Goal: Task Accomplishment & Management: Manage account settings

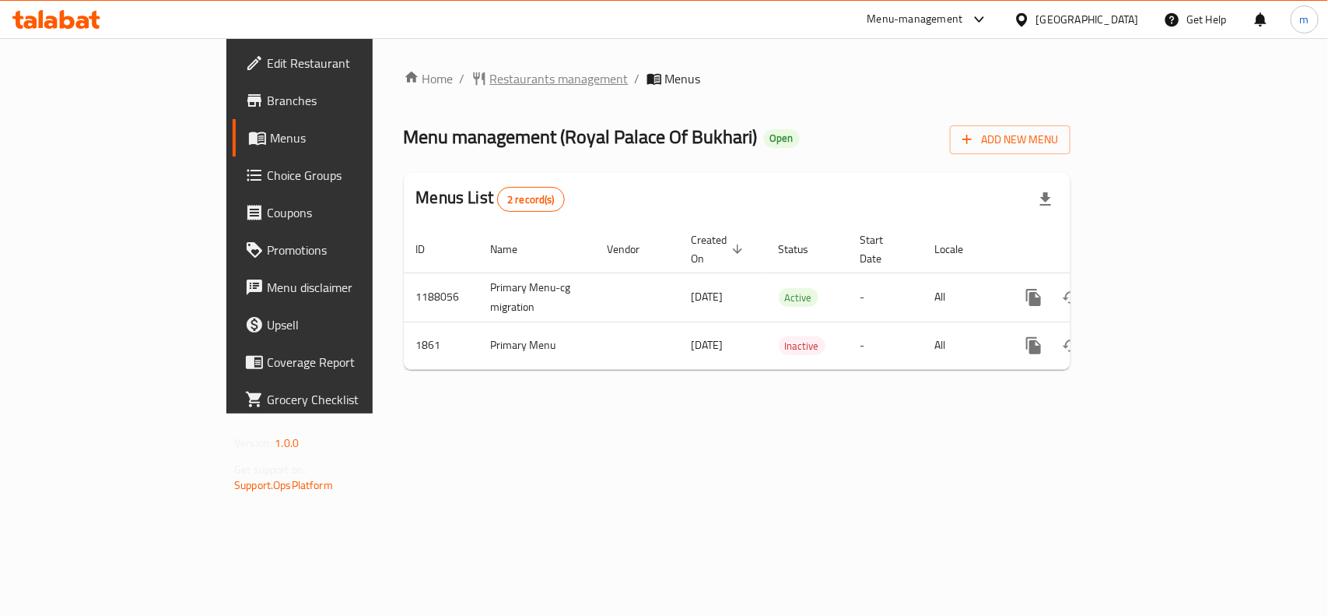
click at [490, 84] on span "Restaurants management" at bounding box center [559, 78] width 139 height 19
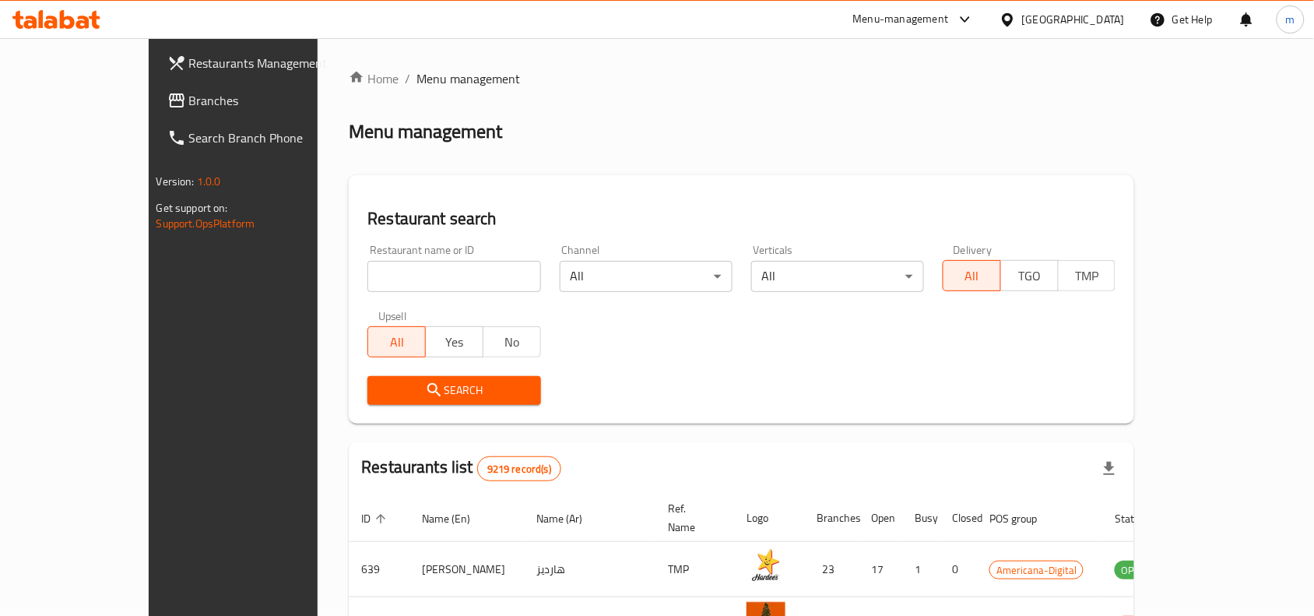
click at [367, 278] on input "search" at bounding box center [453, 276] width 173 height 31
click at [189, 100] on span "Branches" at bounding box center [272, 100] width 167 height 19
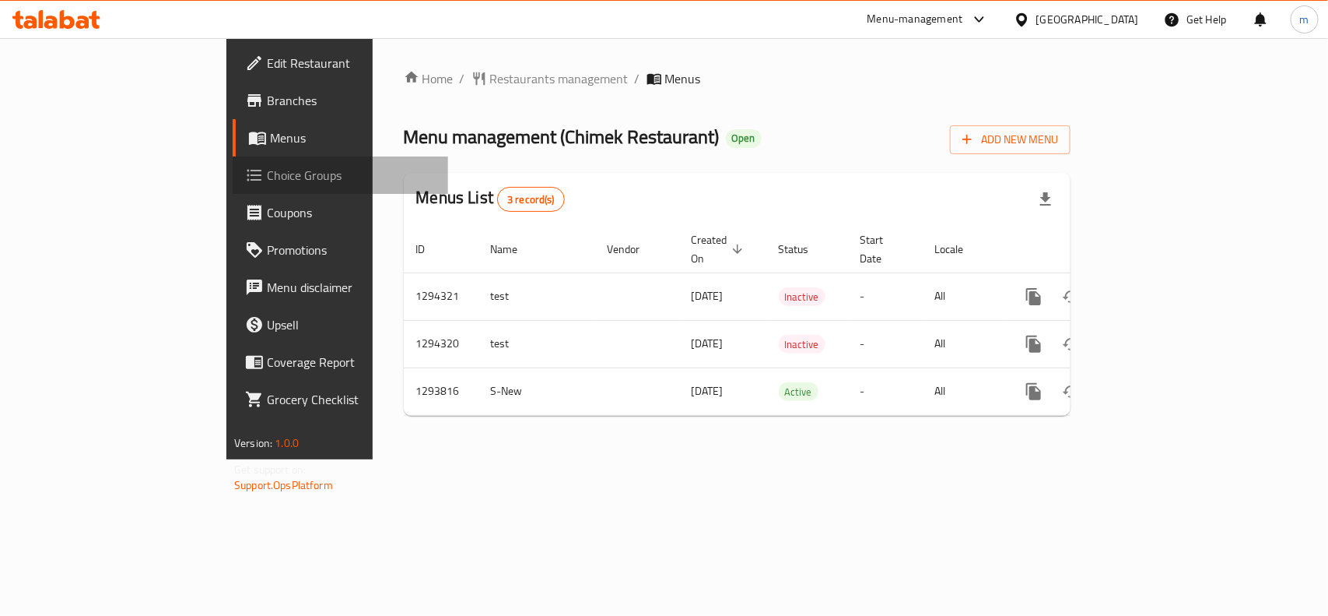
click at [267, 181] on span "Choice Groups" at bounding box center [351, 175] width 169 height 19
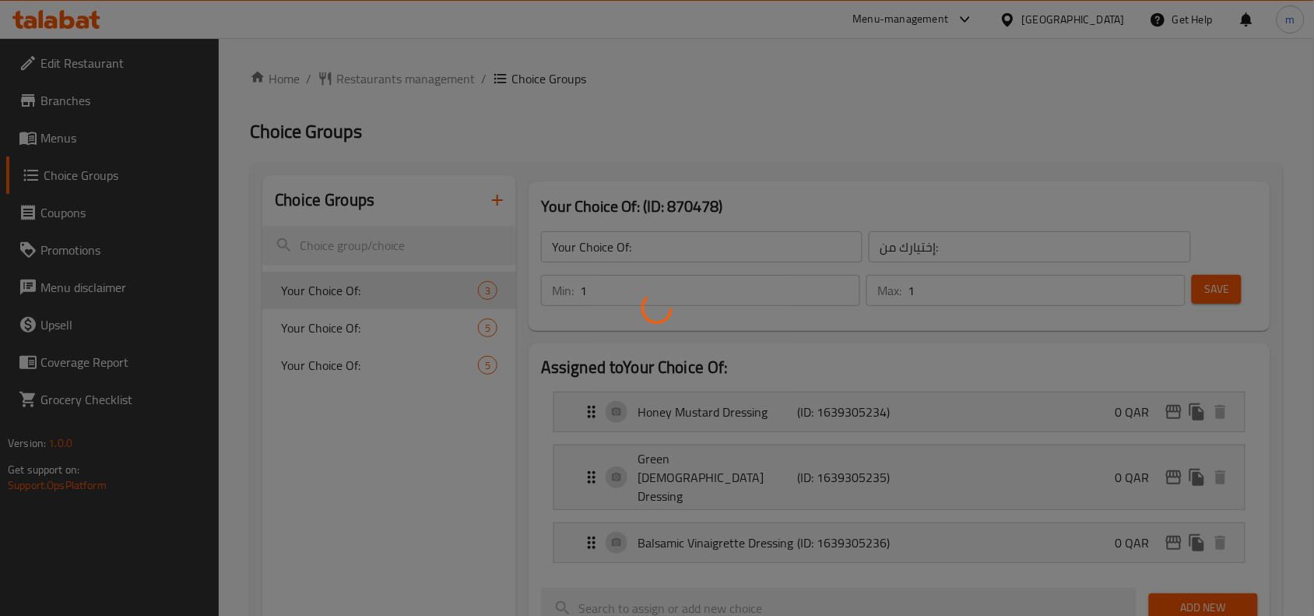
click at [340, 244] on div at bounding box center [657, 308] width 1314 height 616
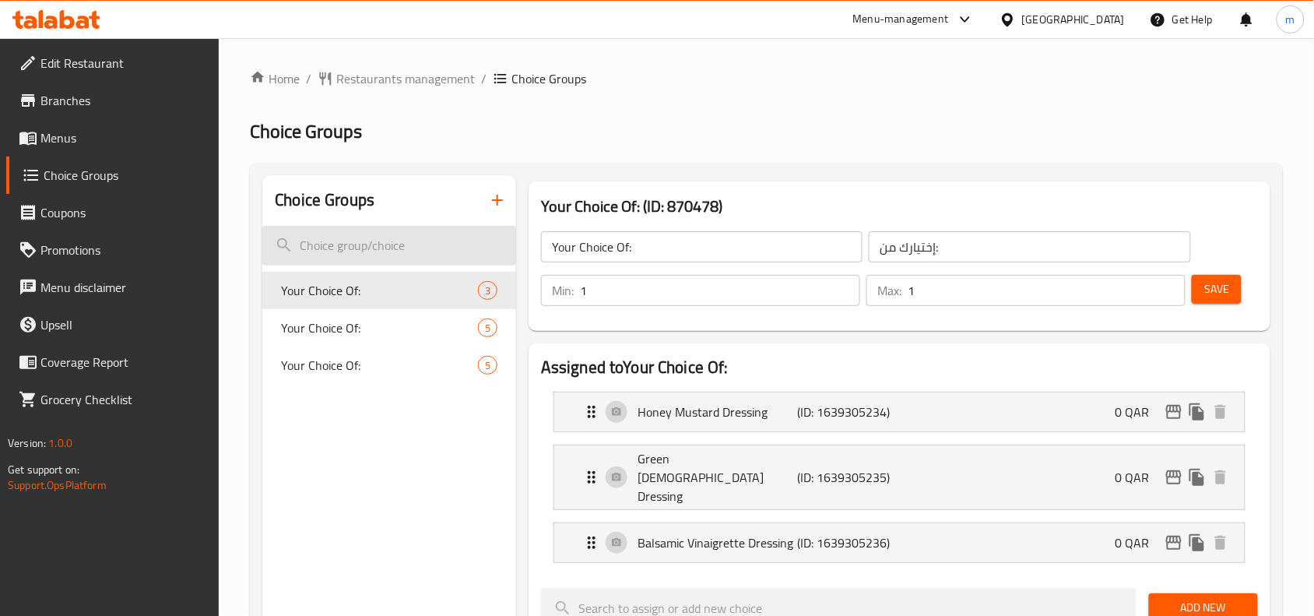
click at [328, 254] on input "search" at bounding box center [389, 246] width 254 height 40
paste input "Changes of Your Choice Of::"
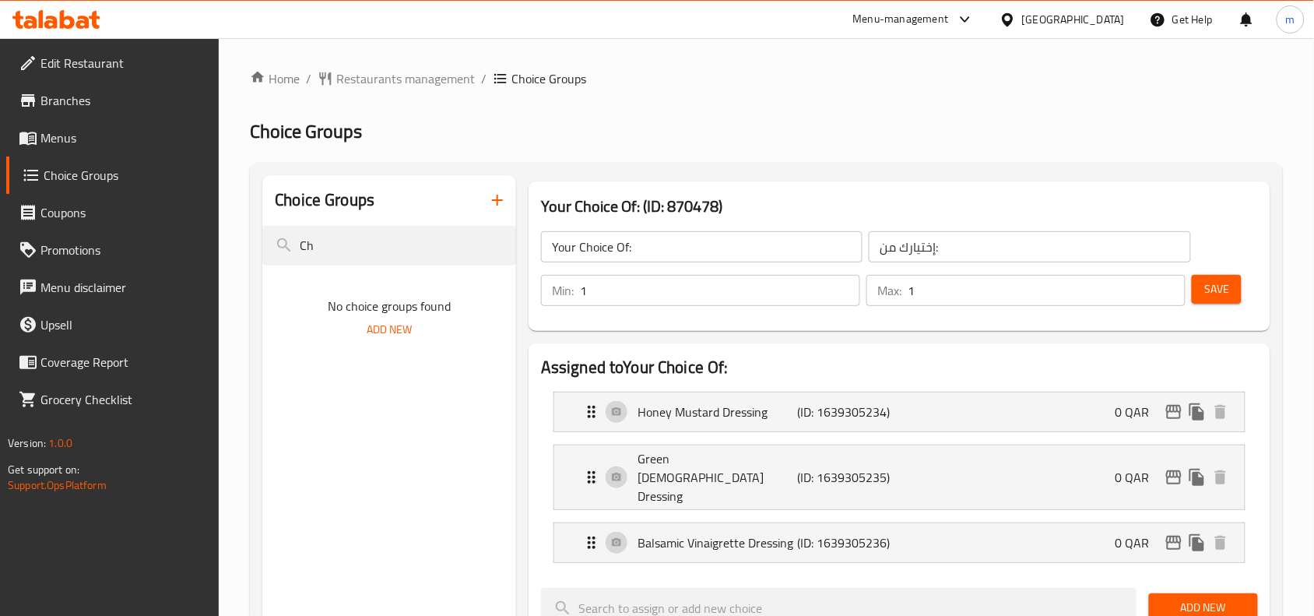
type input "C"
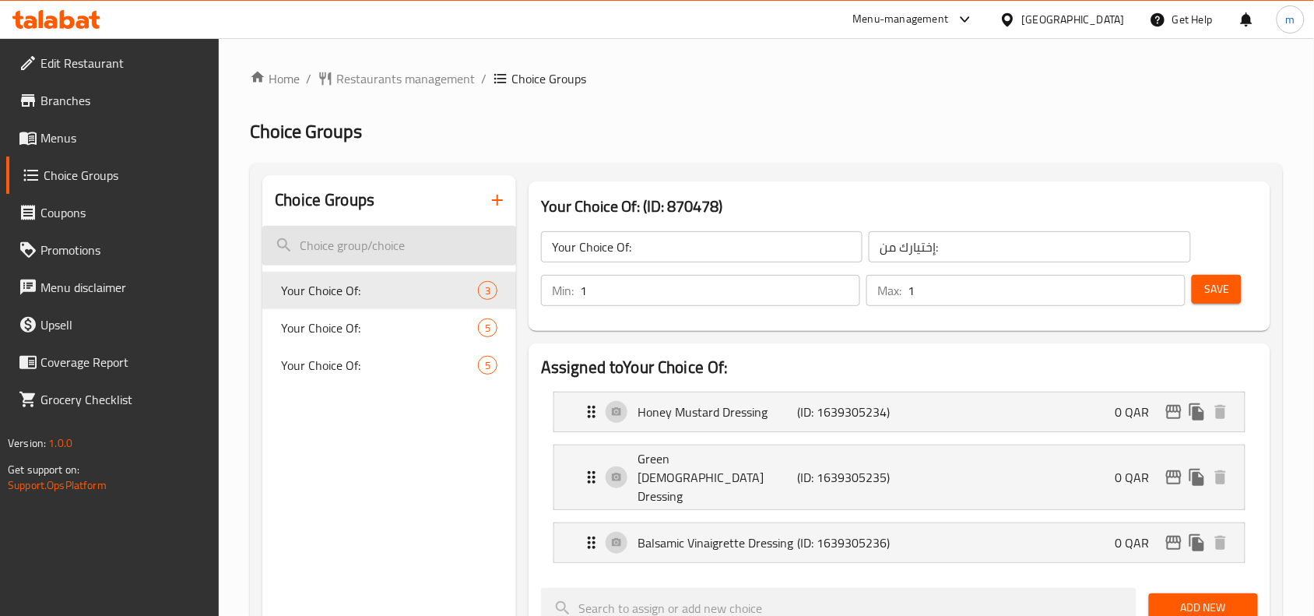
drag, startPoint x: 381, startPoint y: 228, endPoint x: 381, endPoint y: 238, distance: 10.1
click at [381, 234] on input "search" at bounding box center [389, 246] width 254 height 40
paste input "Your Choice Of"
click at [356, 300] on span "Your Choice Of:" at bounding box center [356, 290] width 150 height 19
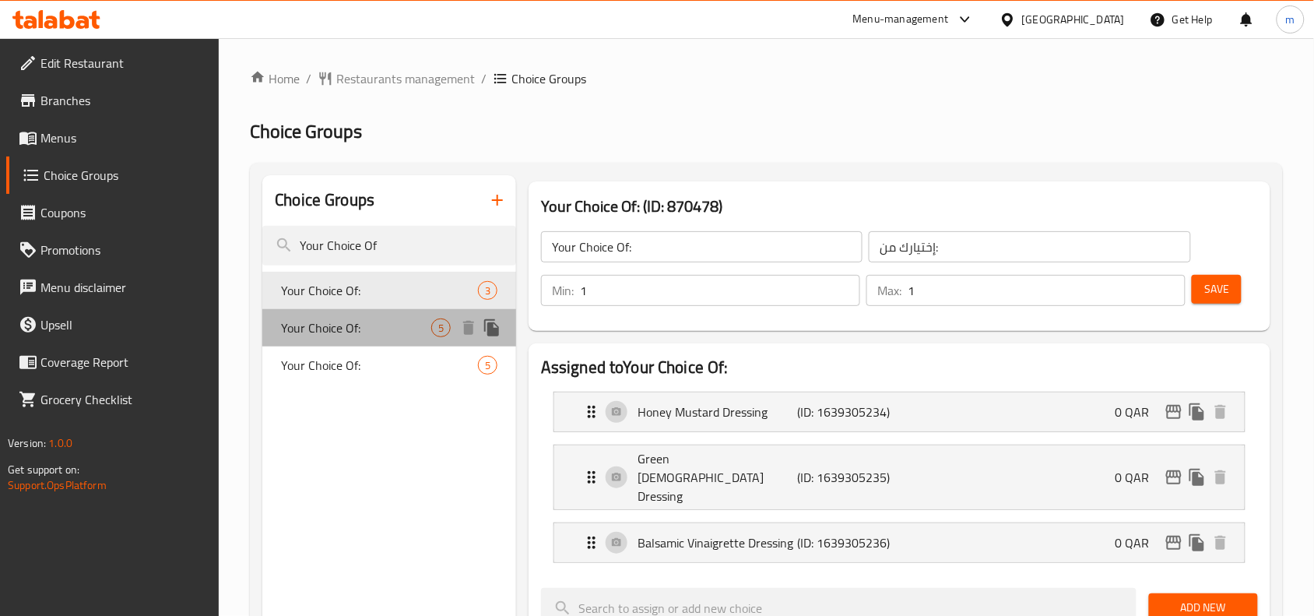
click at [346, 328] on span "Your Choice Of:" at bounding box center [356, 327] width 150 height 19
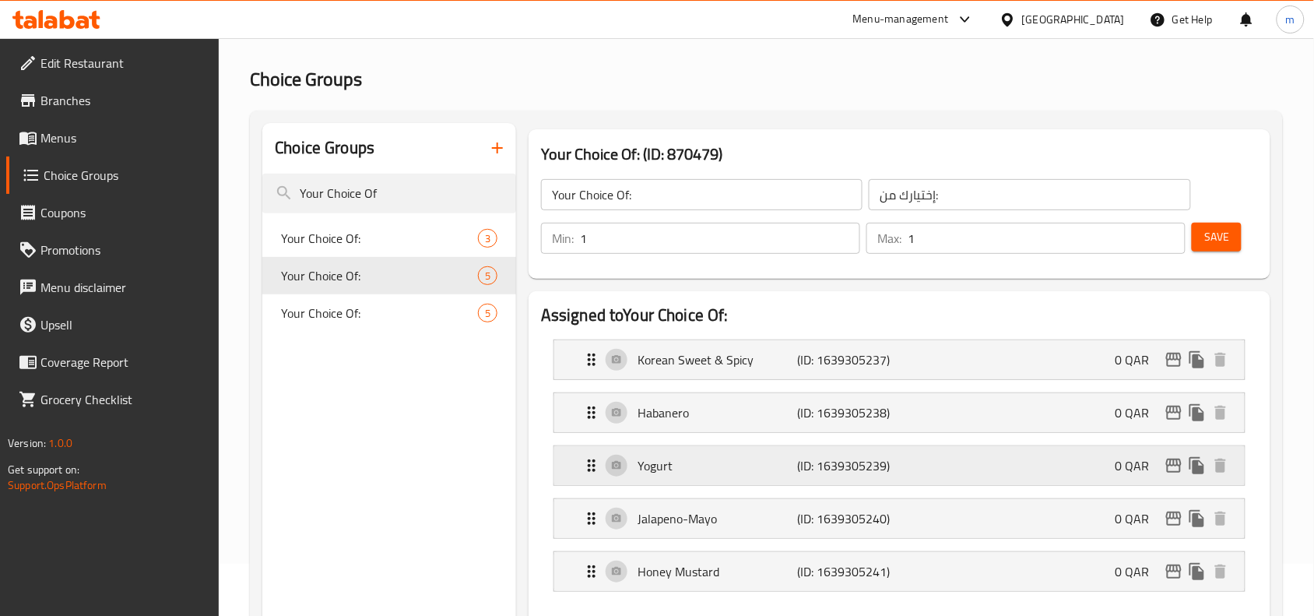
scroll to position [97, 0]
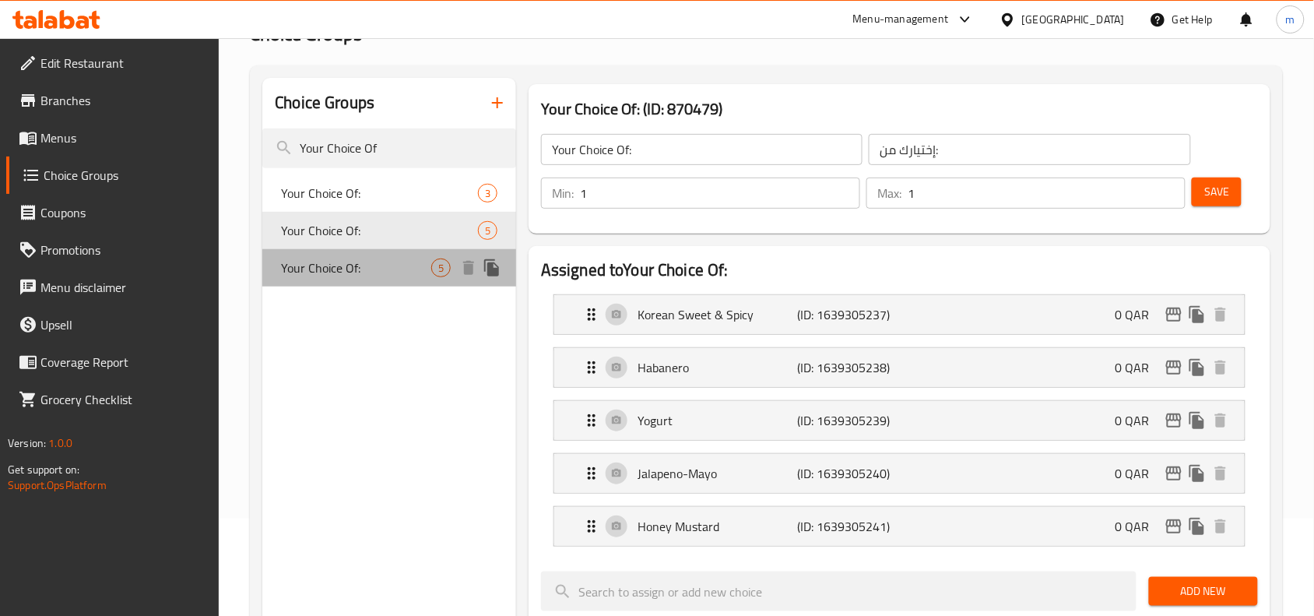
click at [381, 265] on span "Your Choice Of:" at bounding box center [356, 267] width 150 height 19
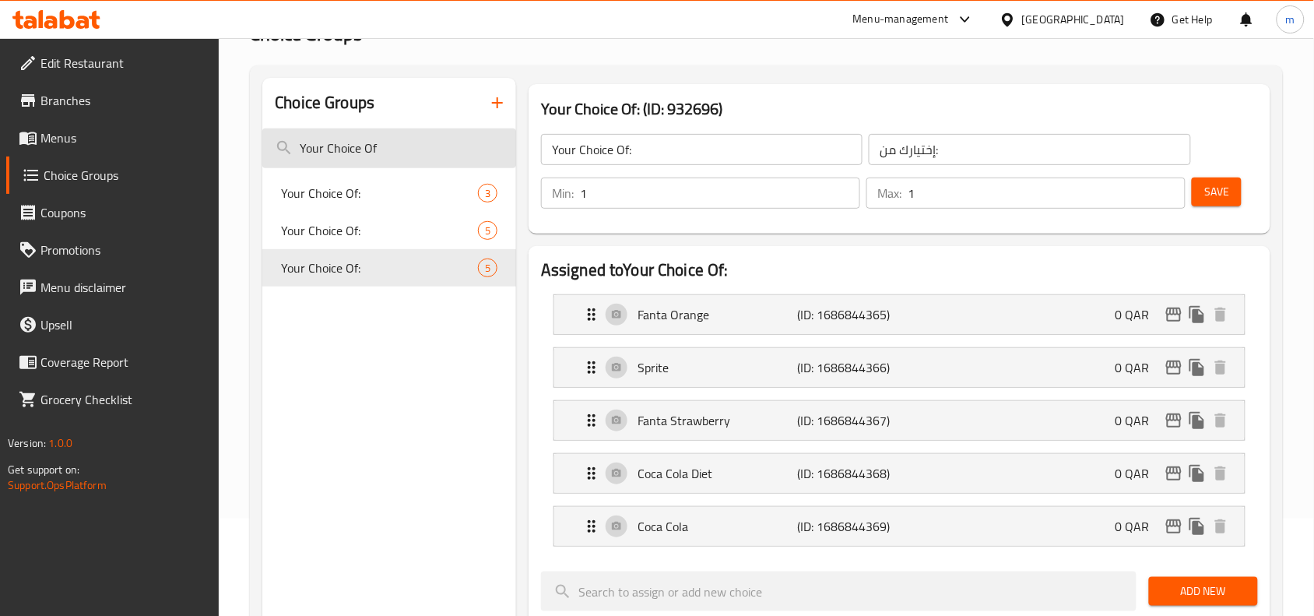
click at [367, 154] on input "Your Choice Of" at bounding box center [389, 148] width 254 height 40
paste input "Drink option for burgers"
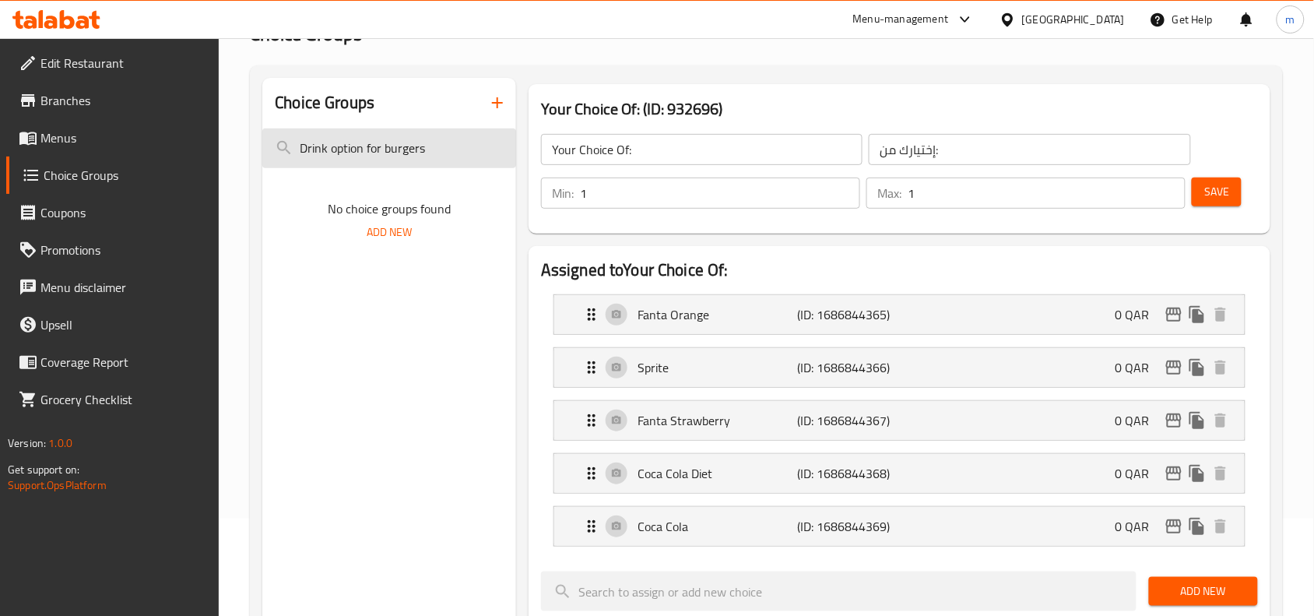
type input "Your Choice Of"
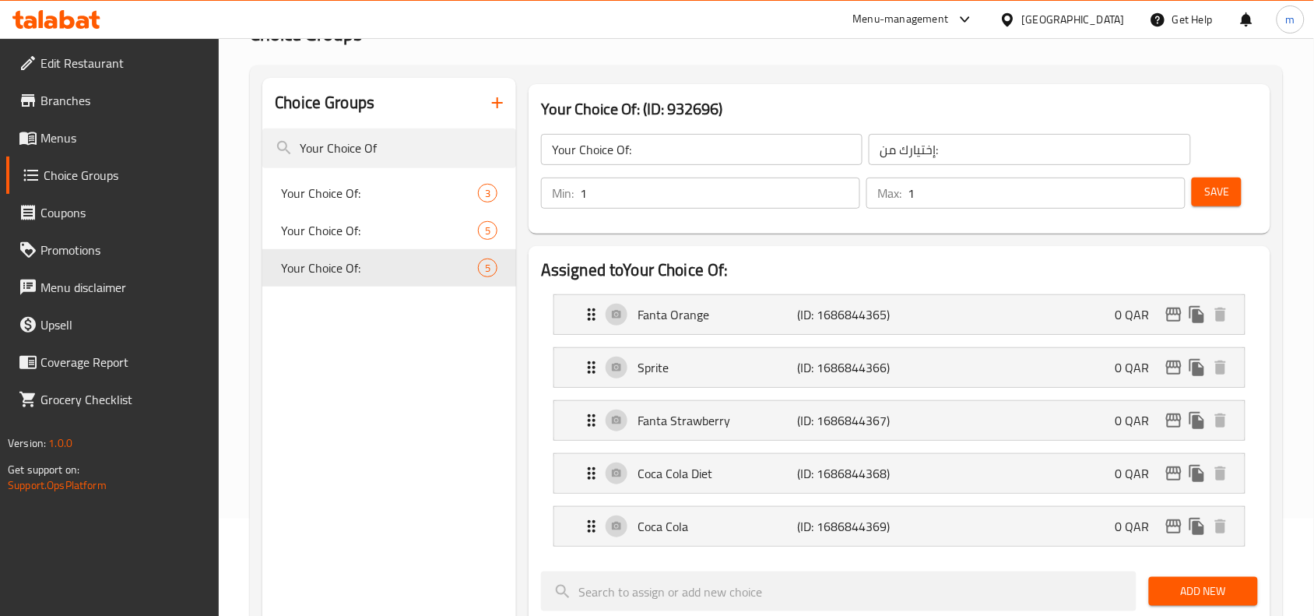
drag, startPoint x: 421, startPoint y: 380, endPoint x: 530, endPoint y: 383, distance: 109.0
click at [419, 381] on div "Choice Groups Your Choice Of Your Choice Of: 3 Your Choice Of: 5 Your Choice Of…" at bounding box center [389, 626] width 254 height 1096
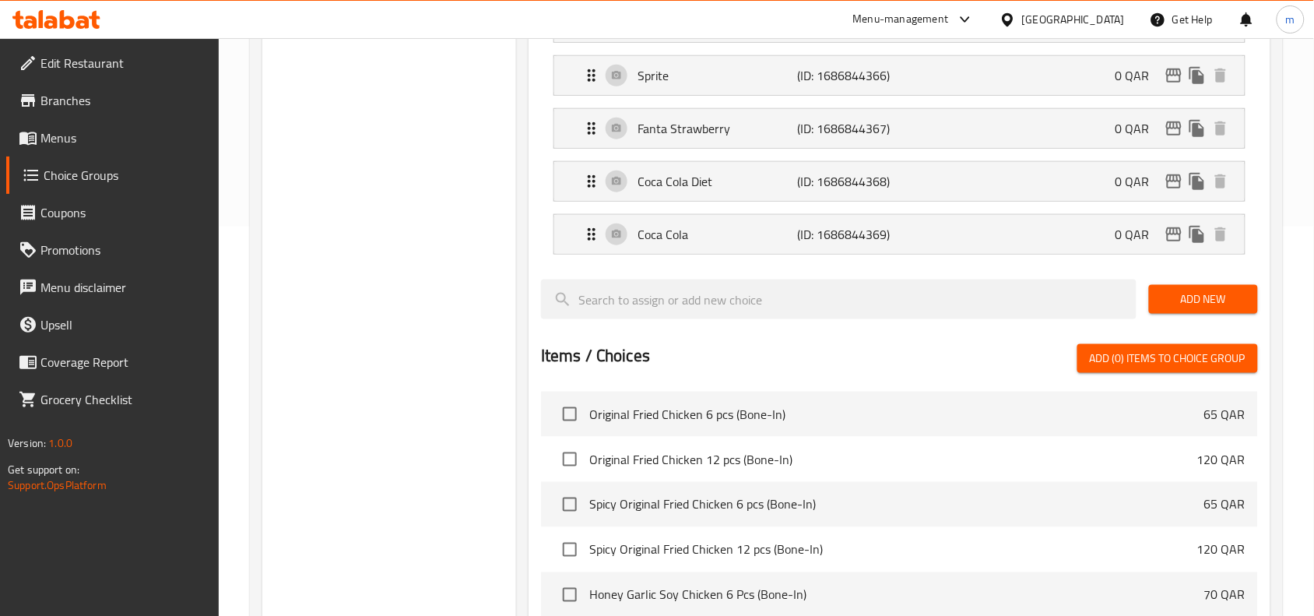
scroll to position [486, 0]
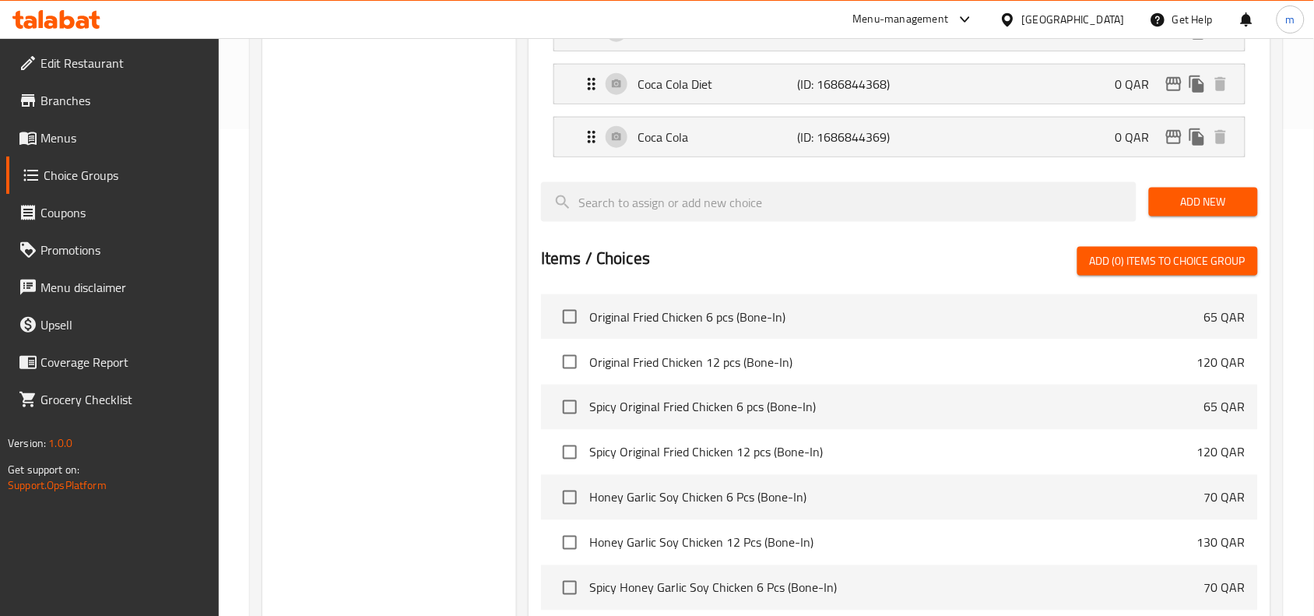
click at [675, 271] on div "Items / Choices Add (0) items to choice group" at bounding box center [899, 261] width 717 height 29
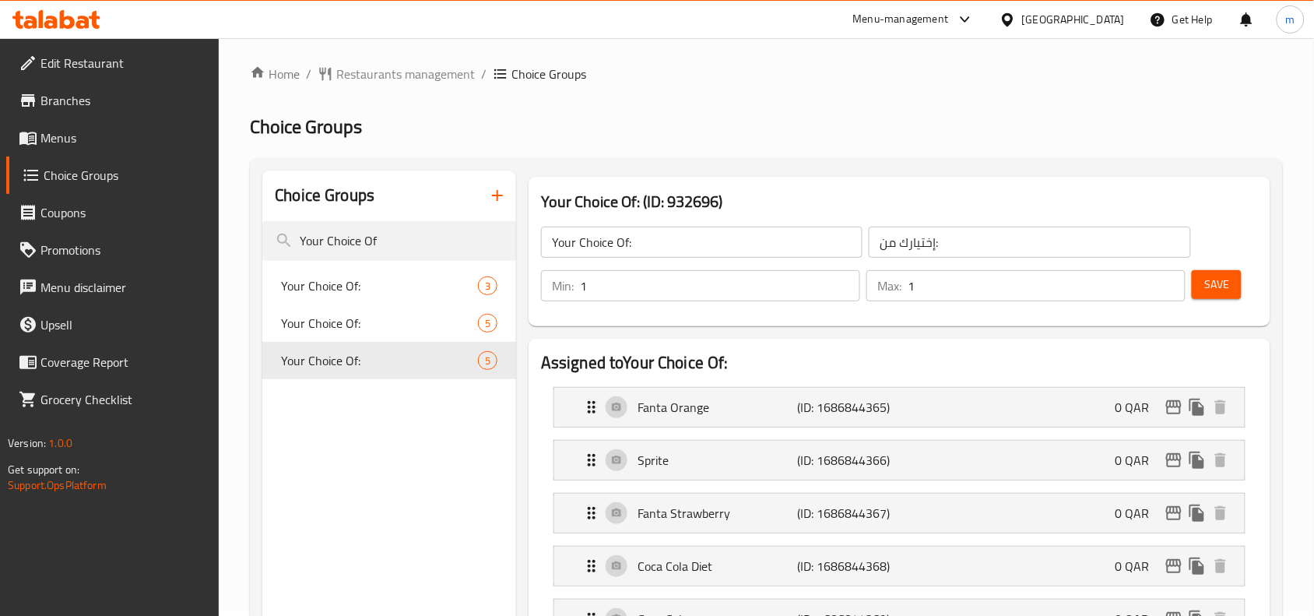
scroll to position [0, 0]
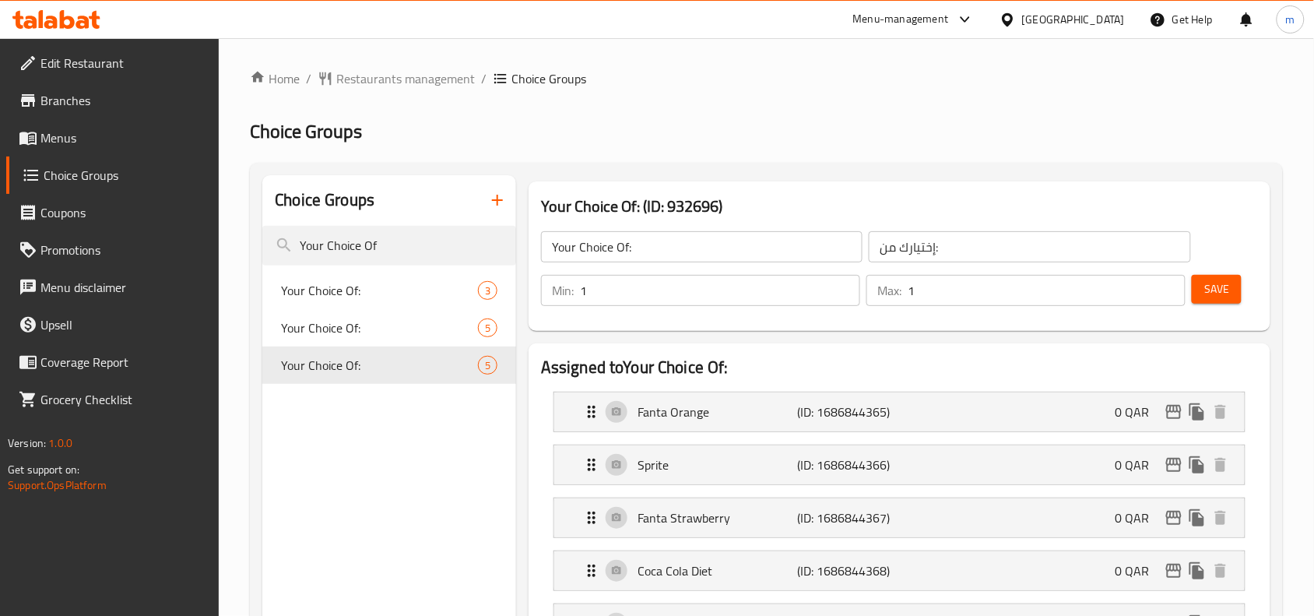
drag, startPoint x: 1103, startPoint y: 16, endPoint x: 1099, endPoint y: 33, distance: 17.0
click at [1103, 16] on div "[GEOGRAPHIC_DATA]" at bounding box center [1073, 19] width 103 height 17
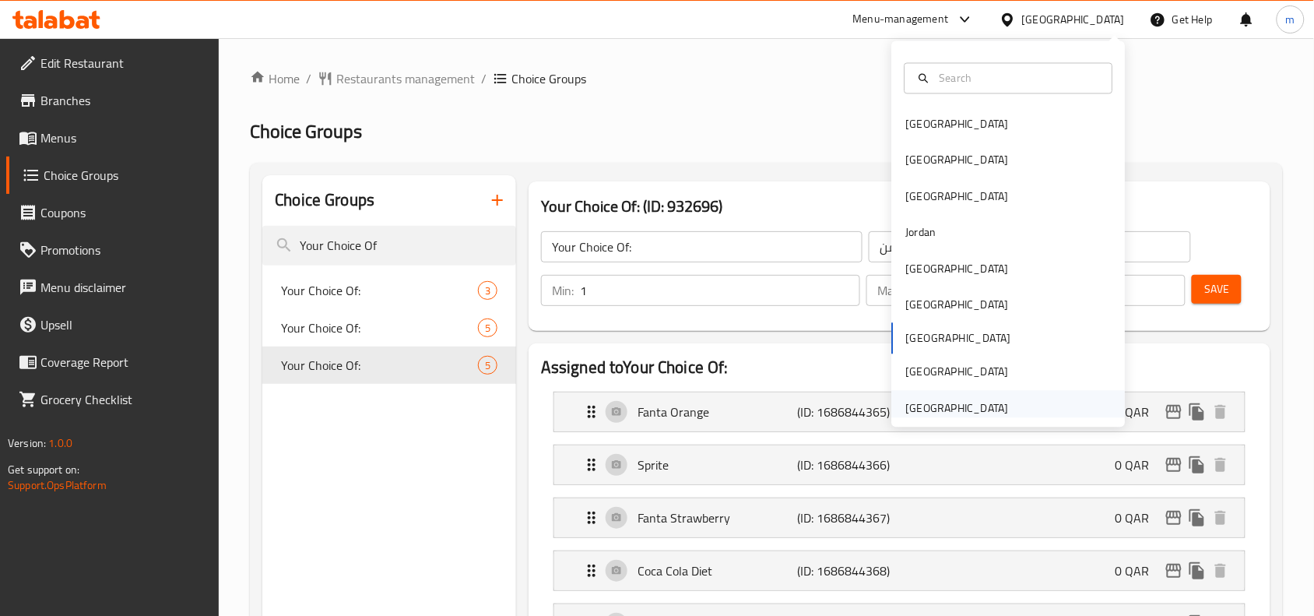
click at [904, 391] on div "[GEOGRAPHIC_DATA]" at bounding box center [957, 408] width 128 height 36
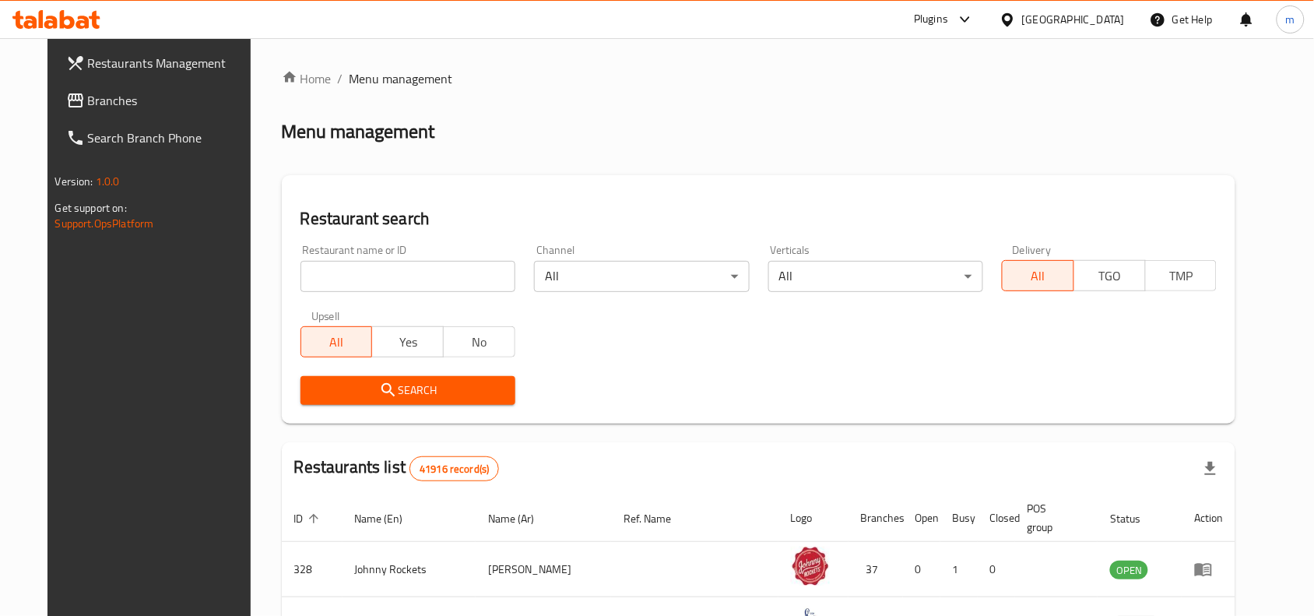
click at [935, 16] on div "Plugins" at bounding box center [931, 19] width 34 height 19
click at [777, 173] on div "Restaurant-Management" at bounding box center [817, 177] width 122 height 17
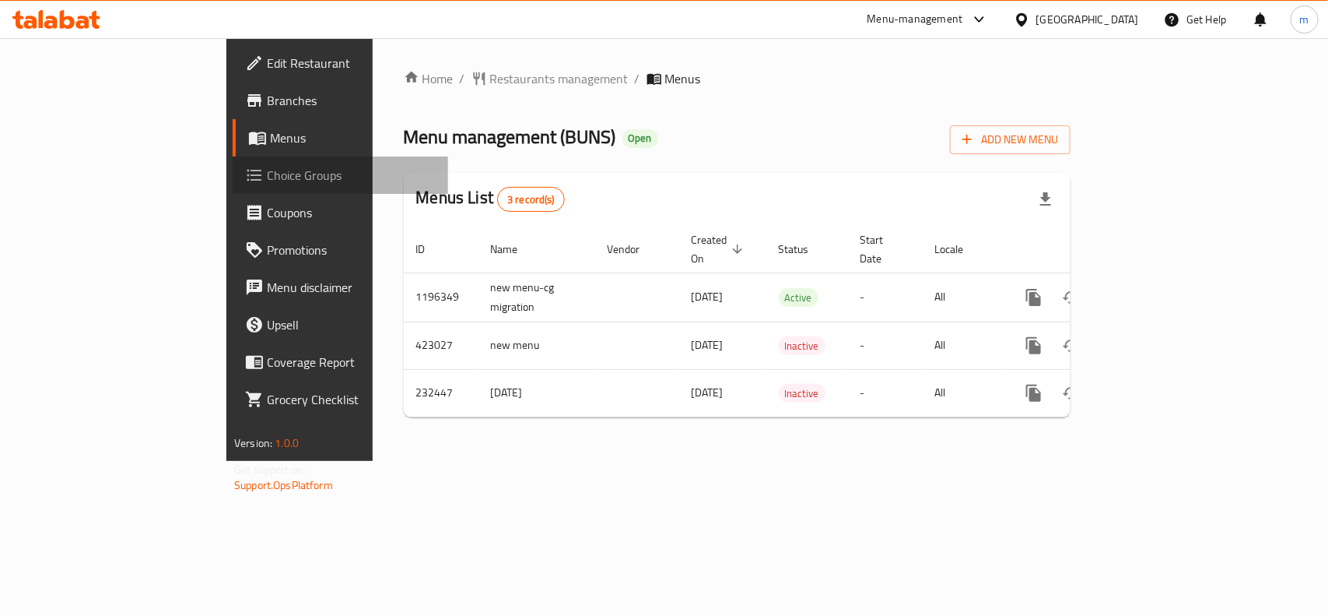
click at [267, 171] on span "Choice Groups" at bounding box center [351, 175] width 169 height 19
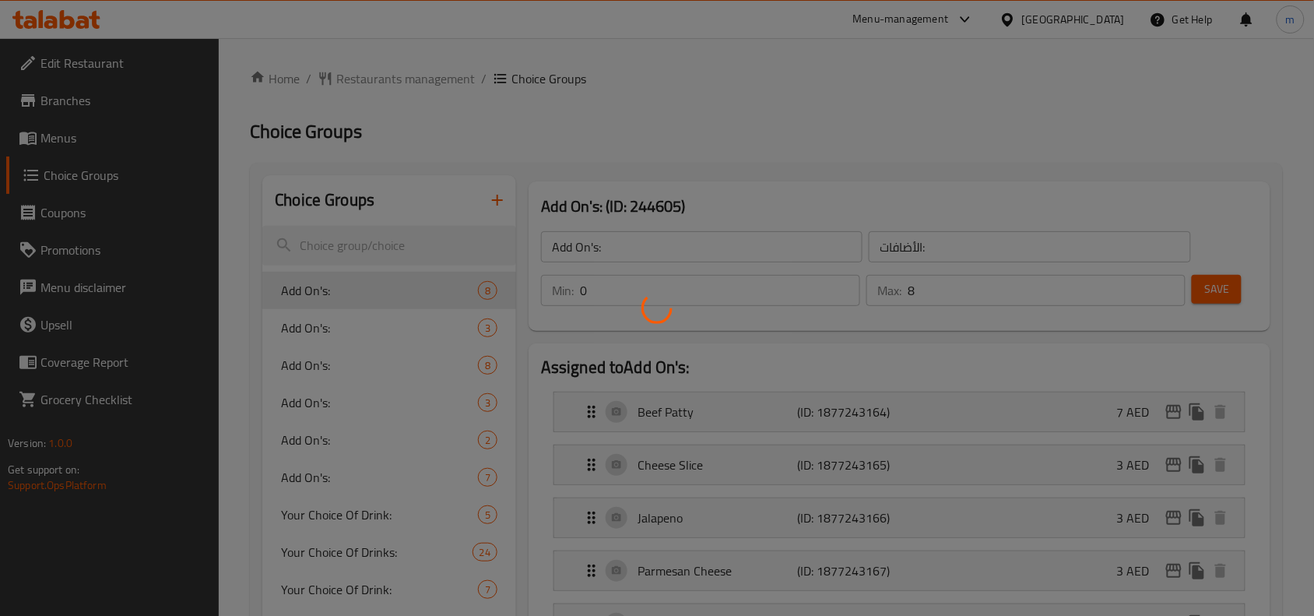
click at [367, 254] on div at bounding box center [657, 308] width 1314 height 616
click at [355, 250] on div at bounding box center [657, 308] width 1314 height 616
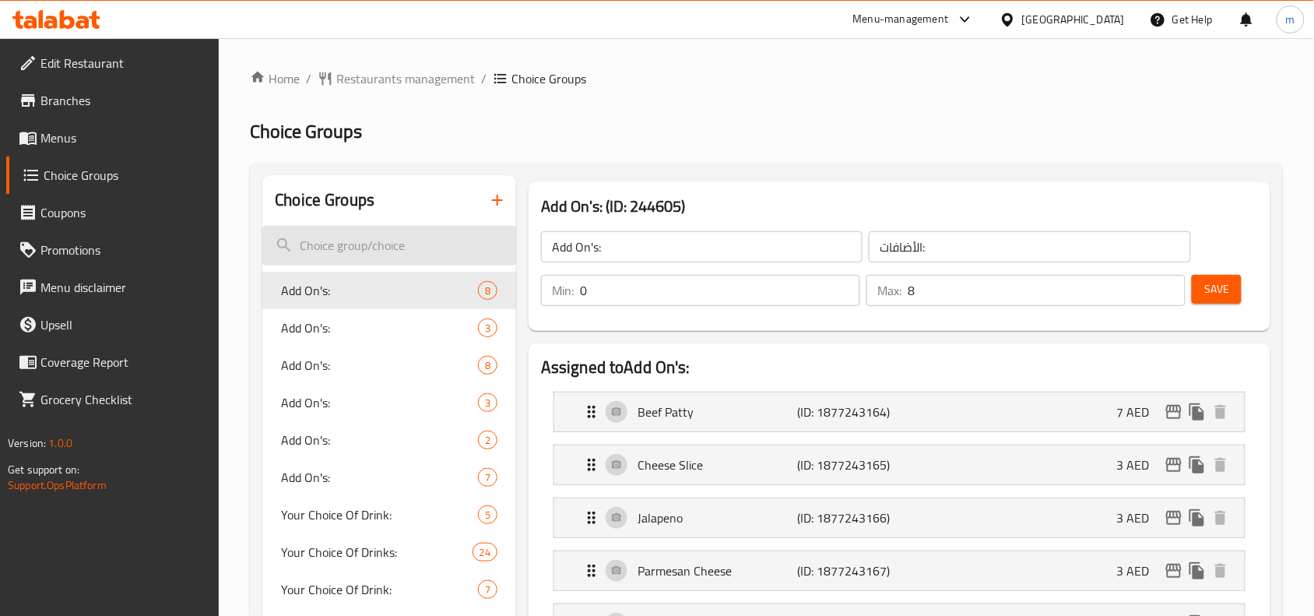
click at [319, 246] on input "search" at bounding box center [389, 246] width 254 height 40
paste input "Your Choice Of Drink:"
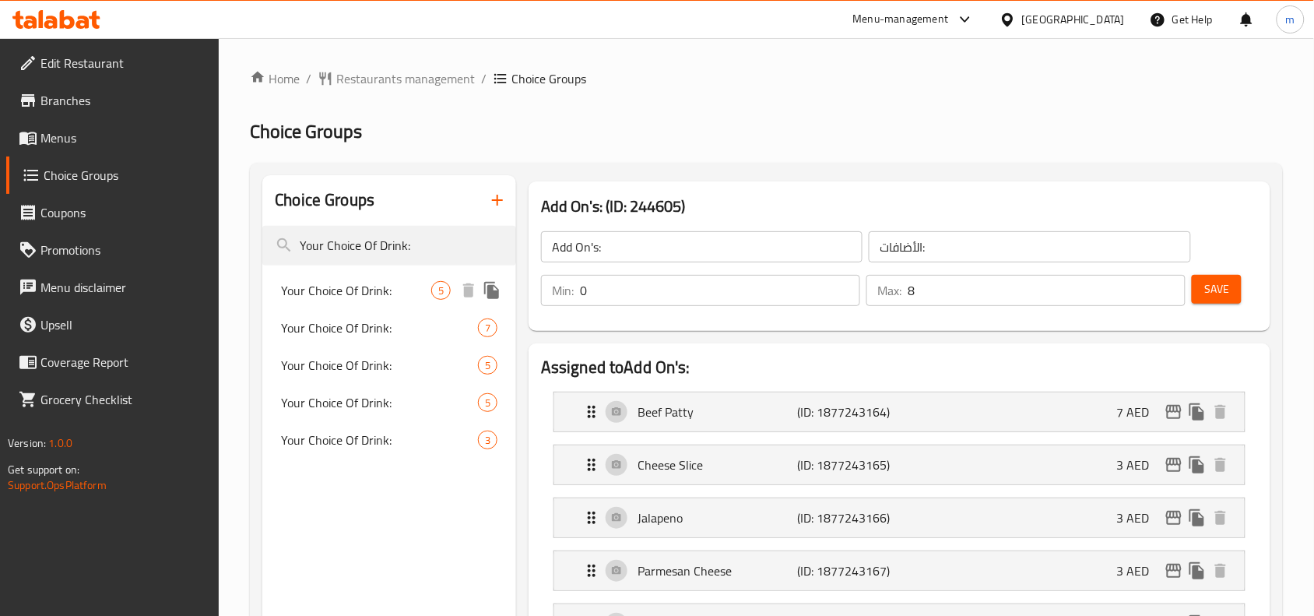
type input "Your Choice Of Drink:"
click at [376, 296] on span "Your Choice Of Drink:" at bounding box center [356, 290] width 150 height 19
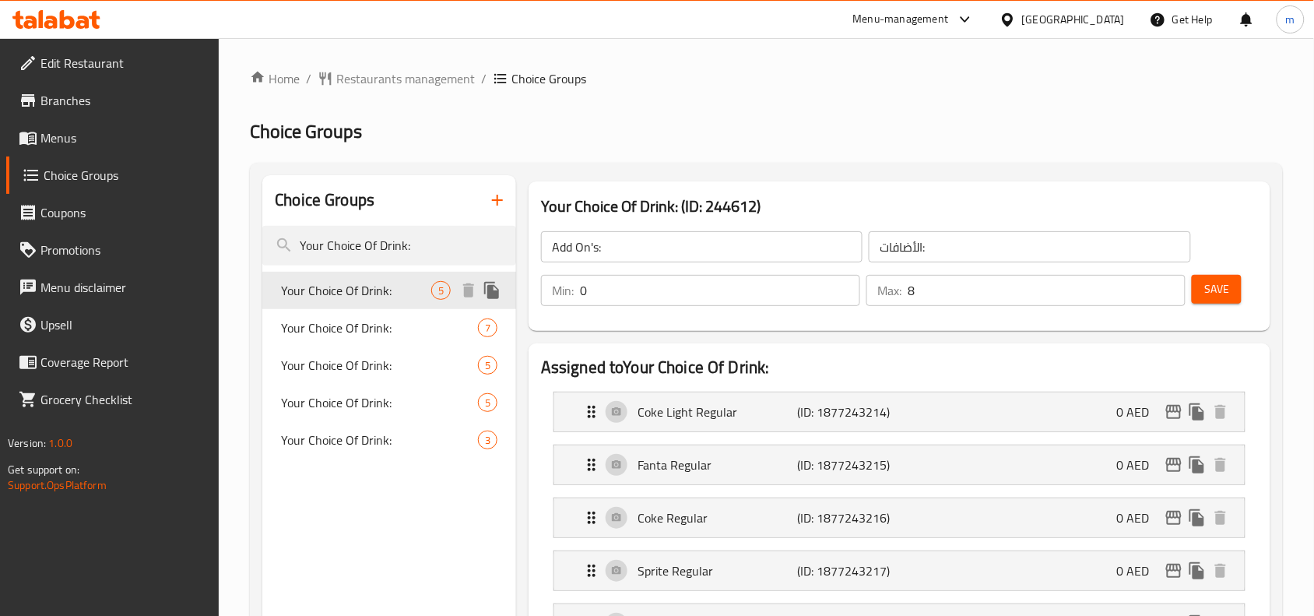
type input "Your Choice Of Drink:"
type input "اختيارك من المشروب:"
type input "1"
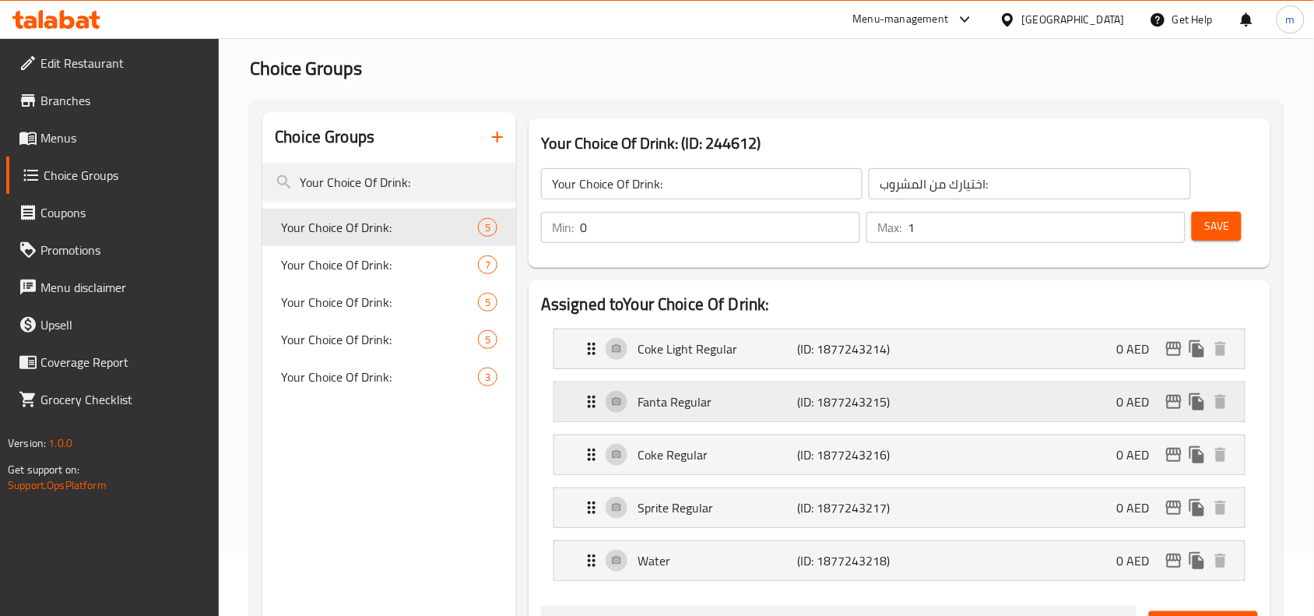
scroll to position [97, 0]
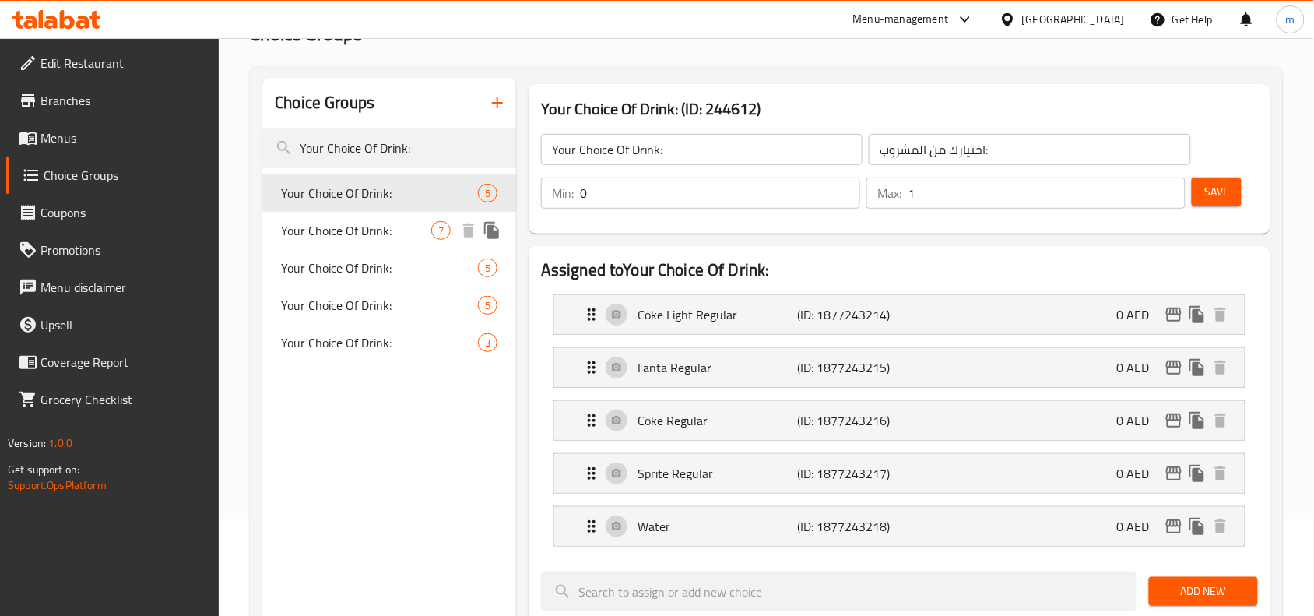
click at [372, 233] on span "Your Choice Of Drink:" at bounding box center [356, 230] width 150 height 19
type input "1"
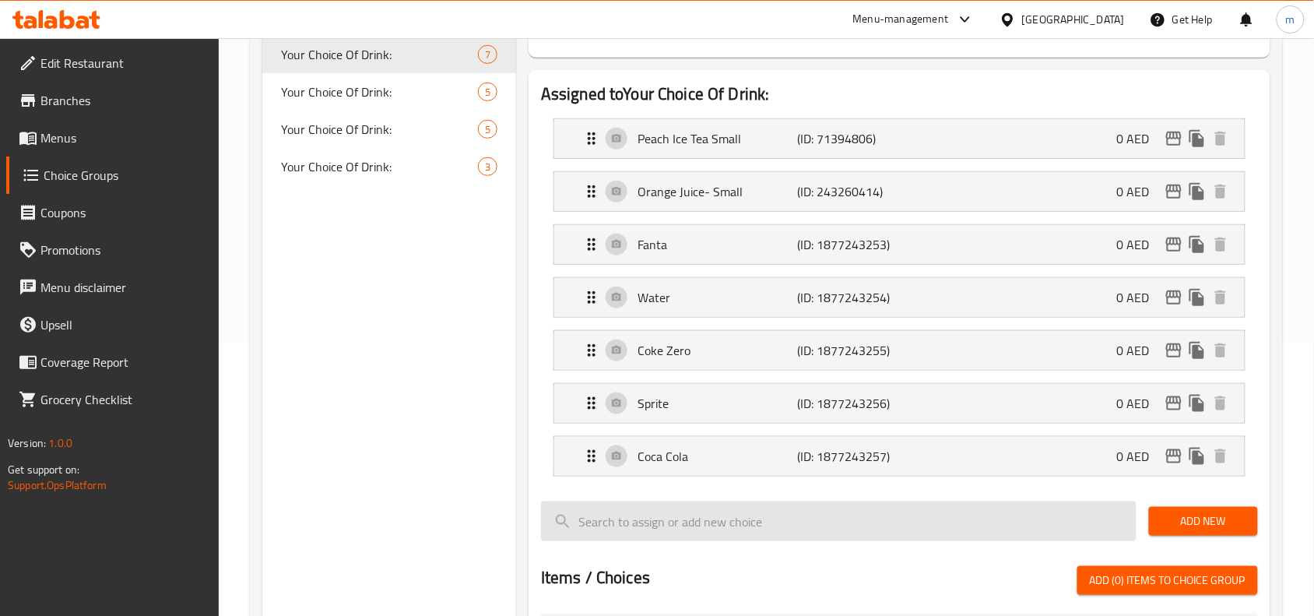
scroll to position [292, 0]
